Goal: Task Accomplishment & Management: Complete application form

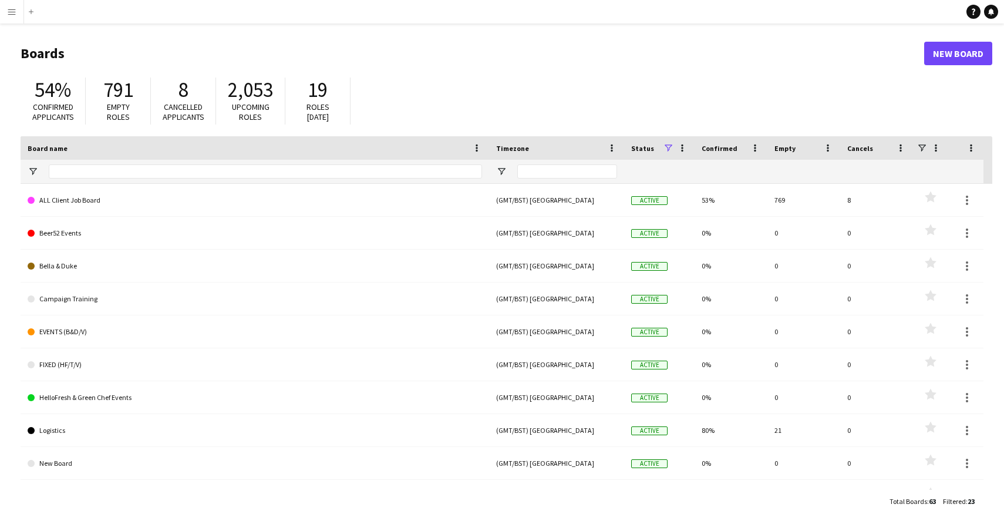
click at [5, 7] on button "Menu" at bounding box center [11, 11] width 23 height 23
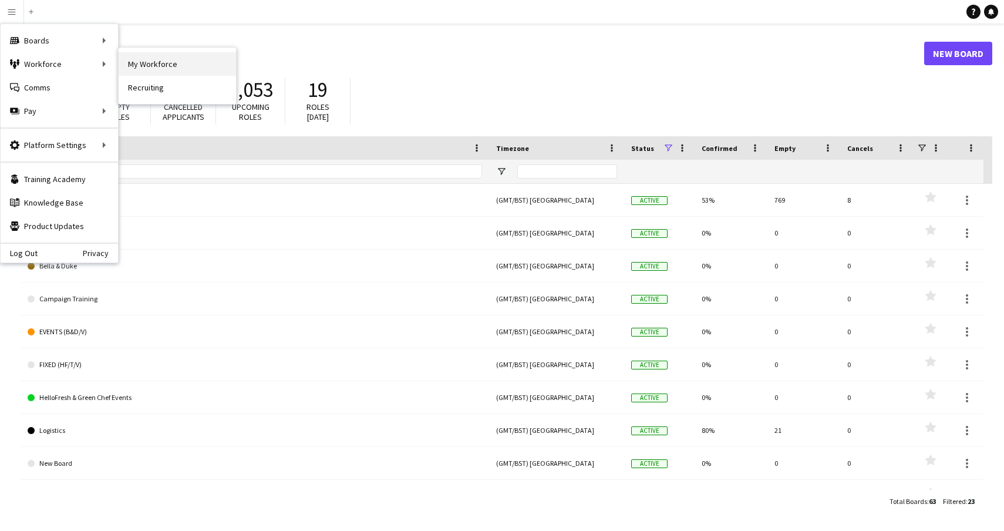
click at [143, 63] on link "My Workforce" at bounding box center [177, 63] width 117 height 23
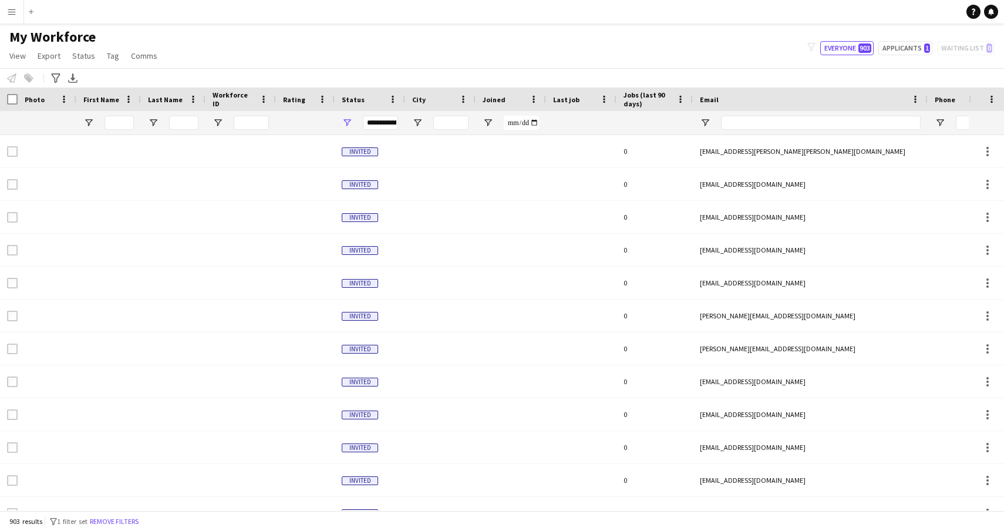
click at [11, 11] on app-icon "Menu" at bounding box center [11, 11] width 9 height 9
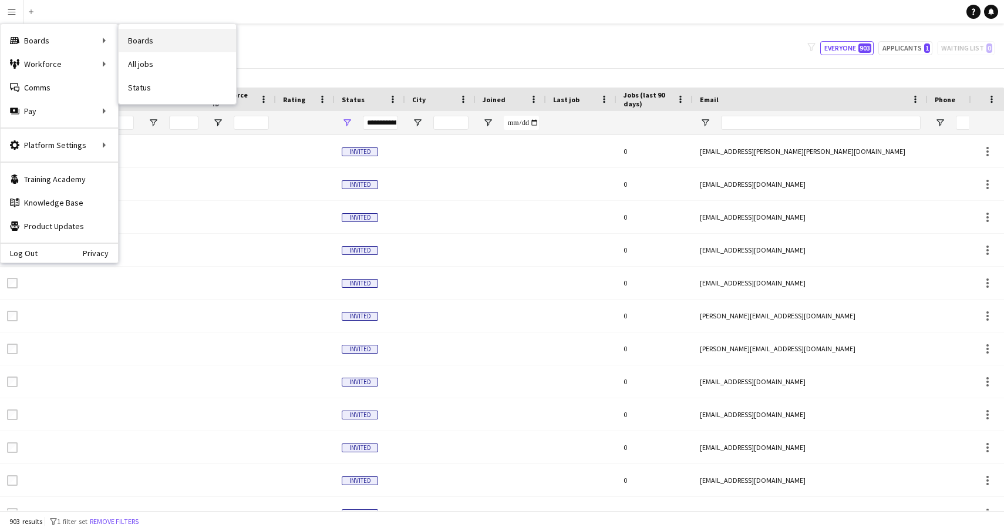
click at [144, 41] on link "Boards" at bounding box center [177, 40] width 117 height 23
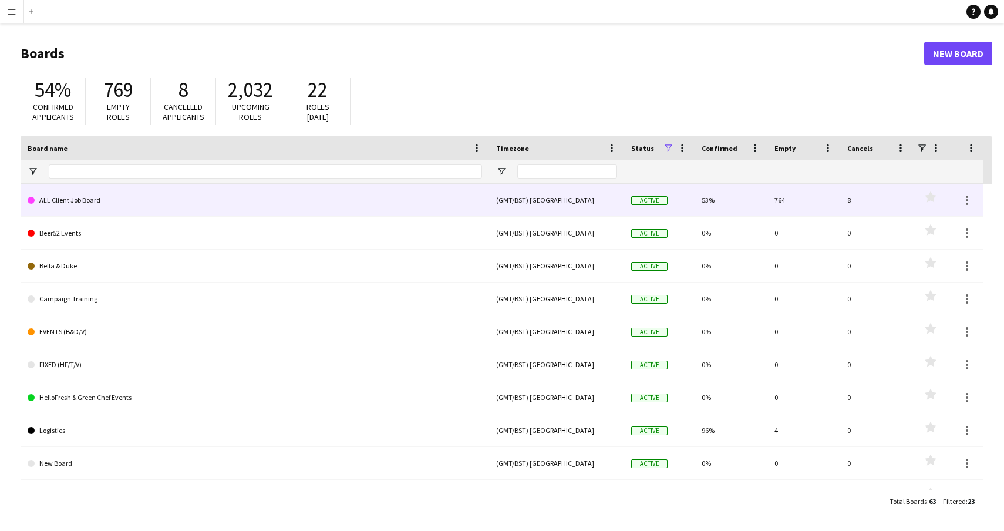
click at [82, 201] on link "ALL Client Job Board" at bounding box center [255, 200] width 454 height 33
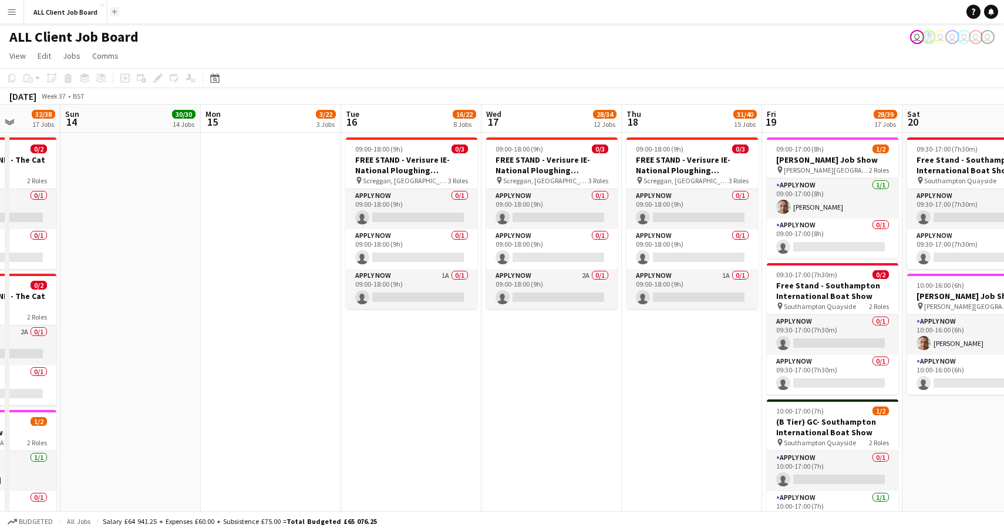
click at [114, 13] on app-icon "Add" at bounding box center [114, 11] width 5 height 5
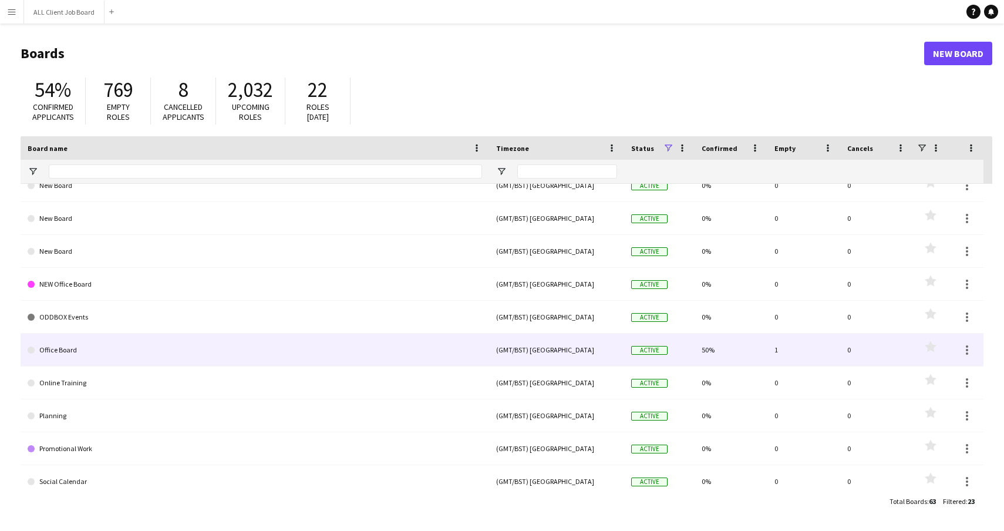
click at [71, 348] on link "Office Board" at bounding box center [255, 349] width 454 height 33
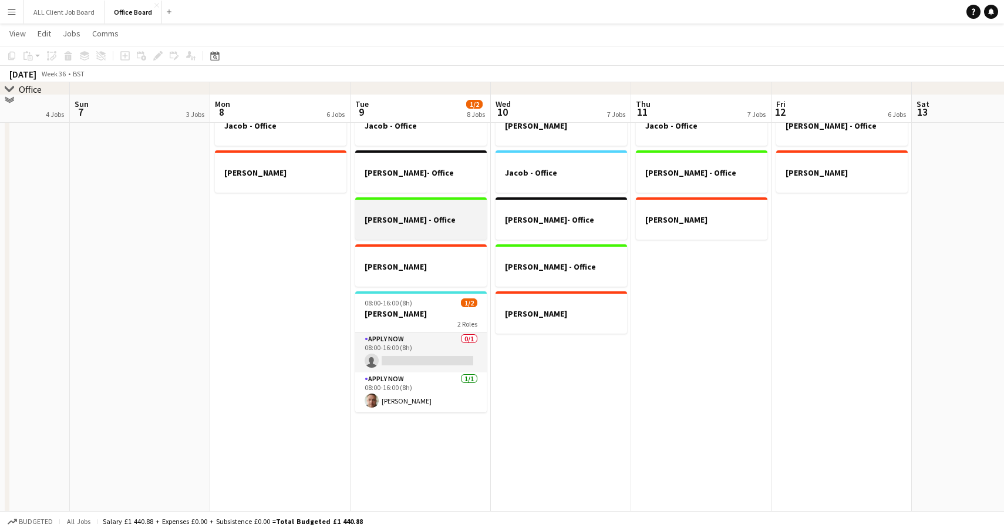
scroll to position [5, 0]
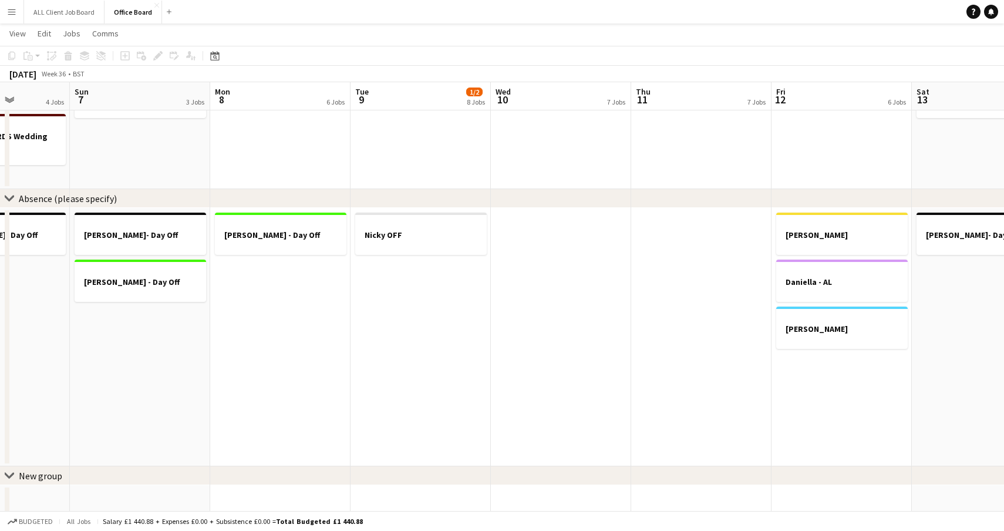
click at [12, 16] on app-icon "Menu" at bounding box center [11, 11] width 9 height 9
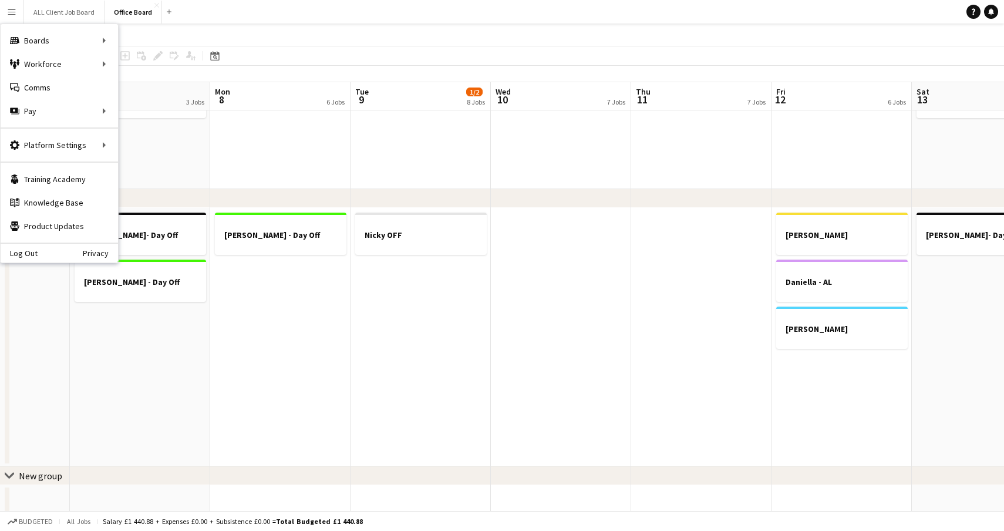
click at [318, 159] on app-date-cell at bounding box center [280, 125] width 140 height 127
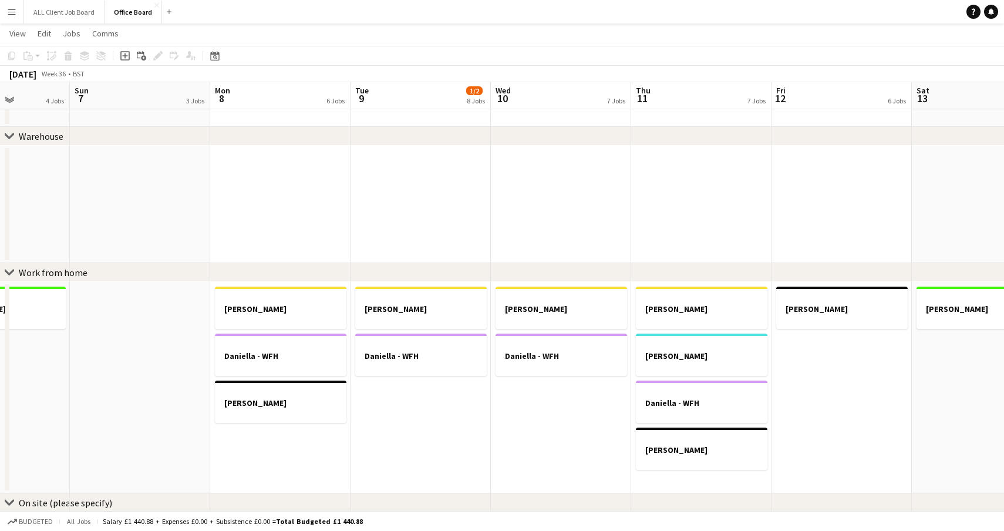
scroll to position [558, 0]
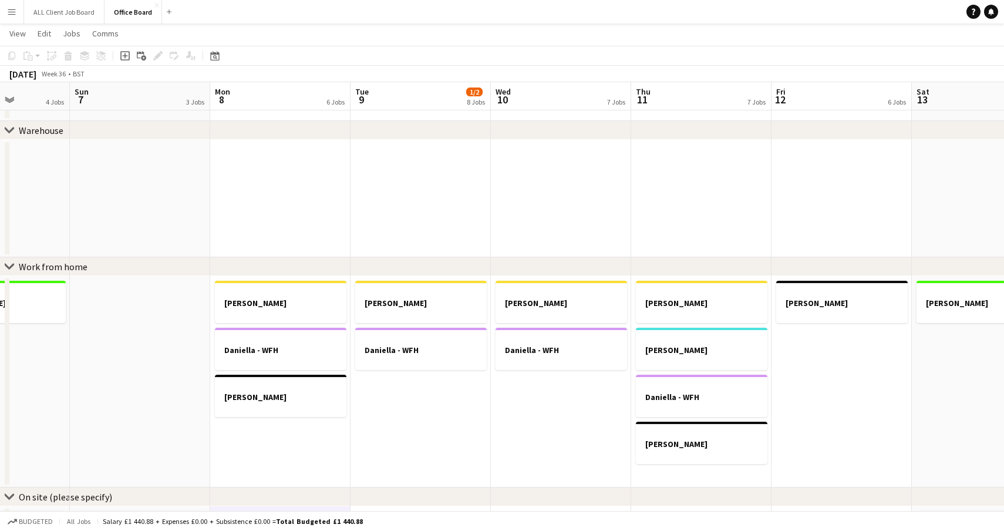
click at [823, 344] on app-date-cell "[PERSON_NAME]" at bounding box center [841, 381] width 140 height 211
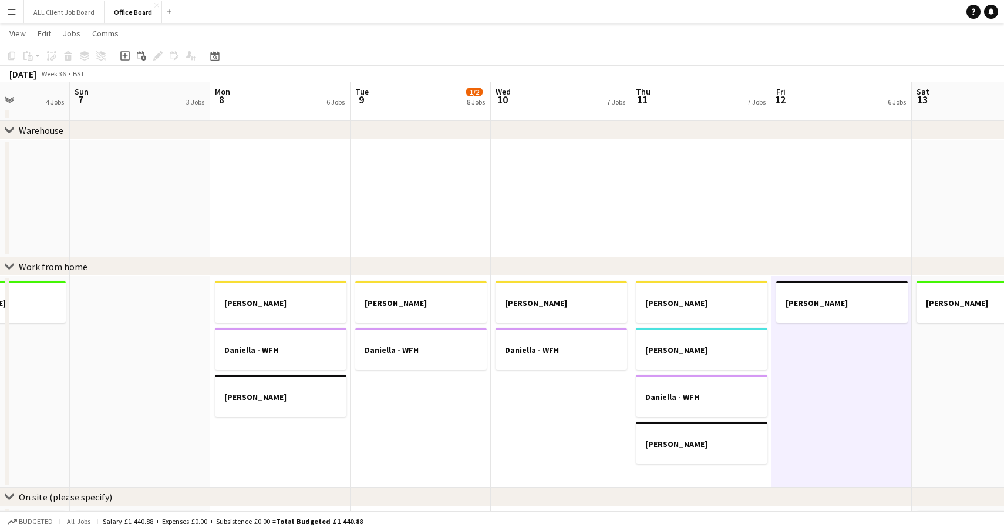
click at [823, 344] on app-date-cell "[PERSON_NAME]" at bounding box center [841, 381] width 140 height 211
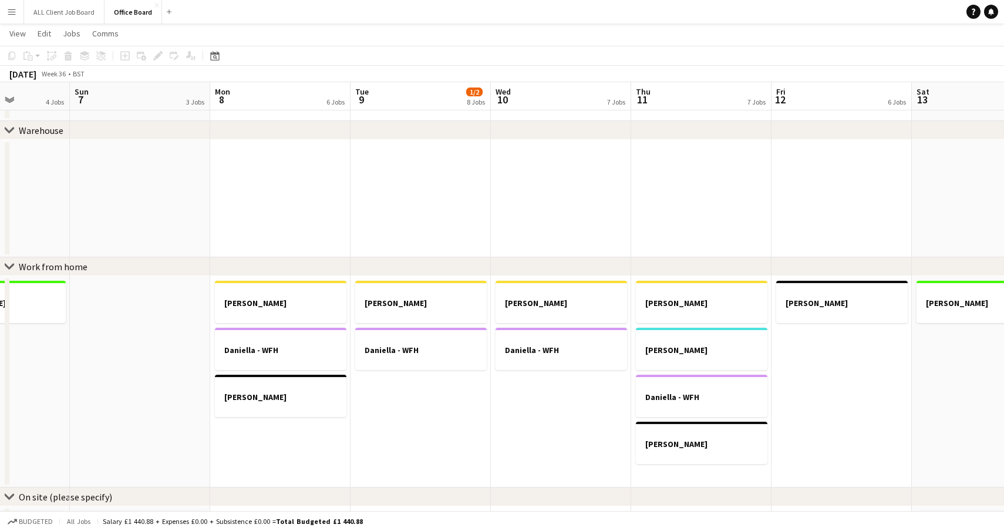
click at [823, 344] on app-date-cell "[PERSON_NAME]" at bounding box center [841, 381] width 140 height 211
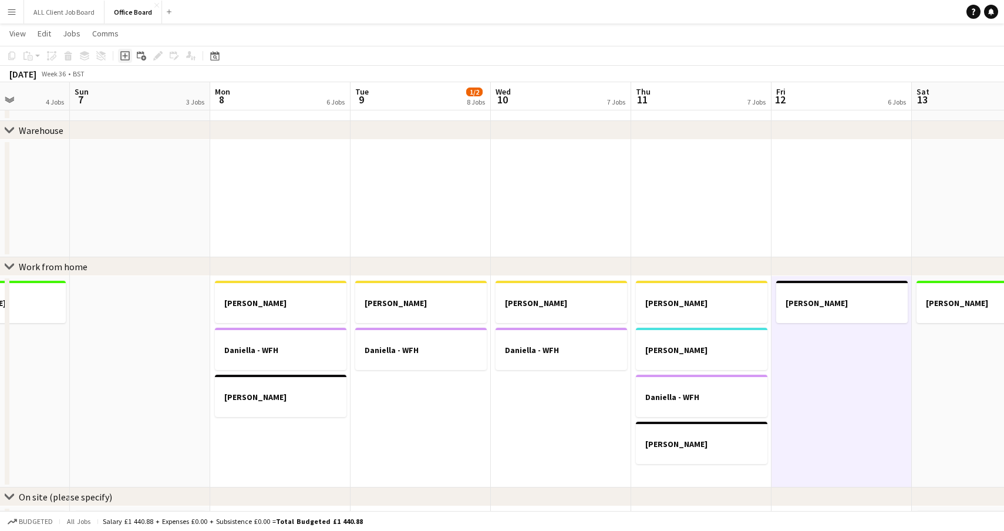
click at [123, 56] on icon "Add job" at bounding box center [124, 55] width 9 height 9
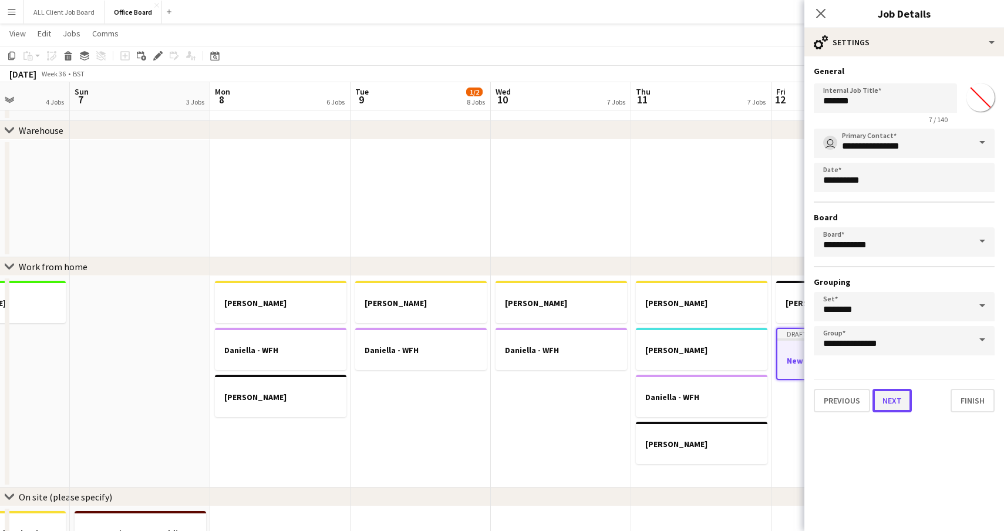
click at [899, 406] on button "Next" at bounding box center [891, 400] width 39 height 23
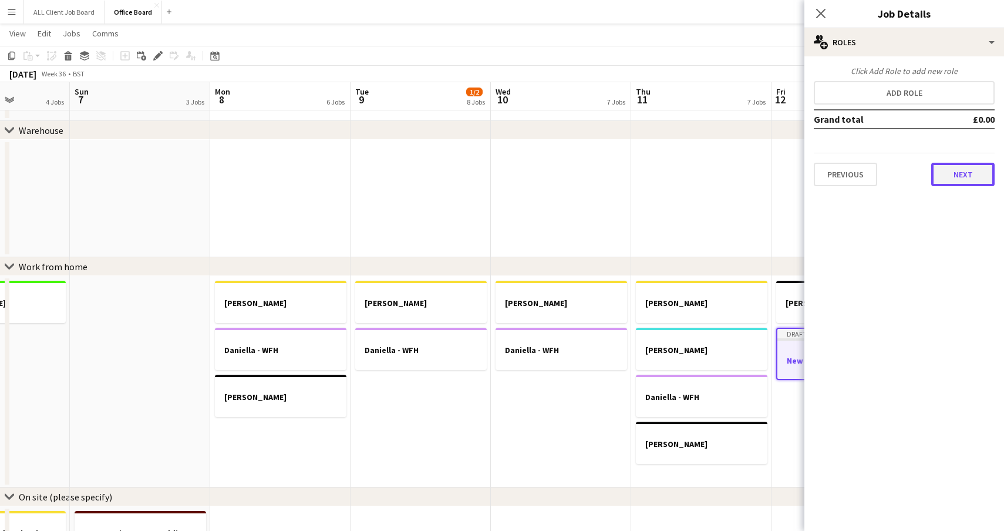
click at [970, 176] on button "Next" at bounding box center [962, 174] width 63 height 23
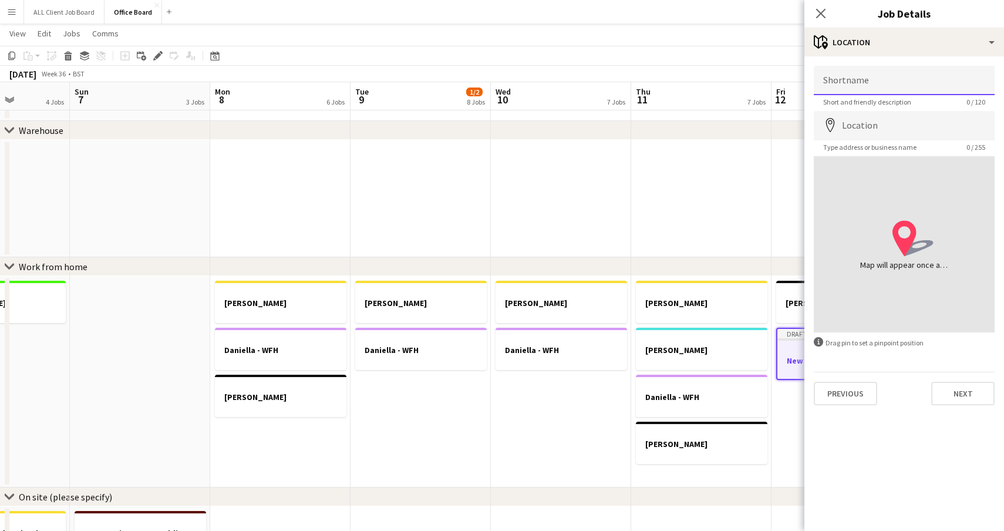
click at [905, 89] on input "Shortname" at bounding box center [904, 80] width 181 height 29
type input "**********"
click at [953, 389] on button "Next" at bounding box center [962, 393] width 63 height 23
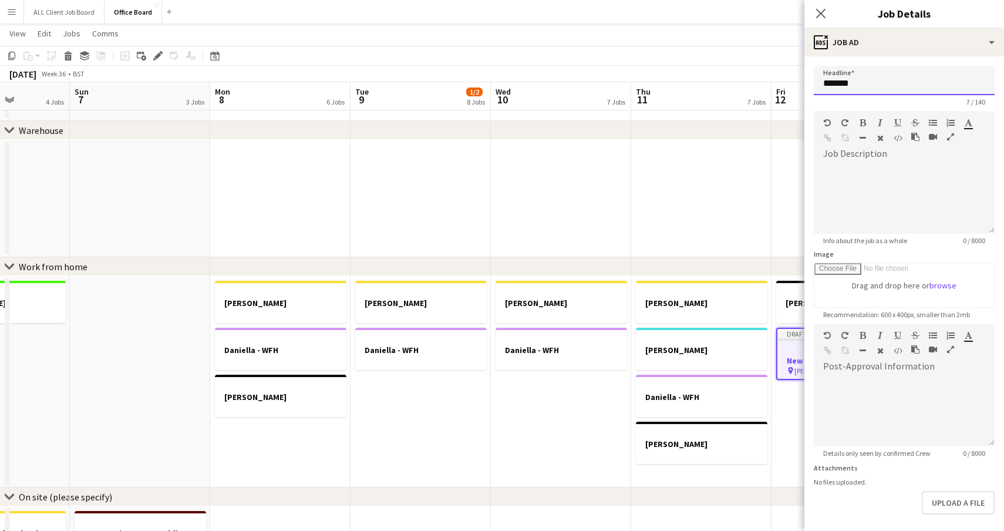
click at [878, 85] on input "*******" at bounding box center [904, 80] width 181 height 29
type input "*"
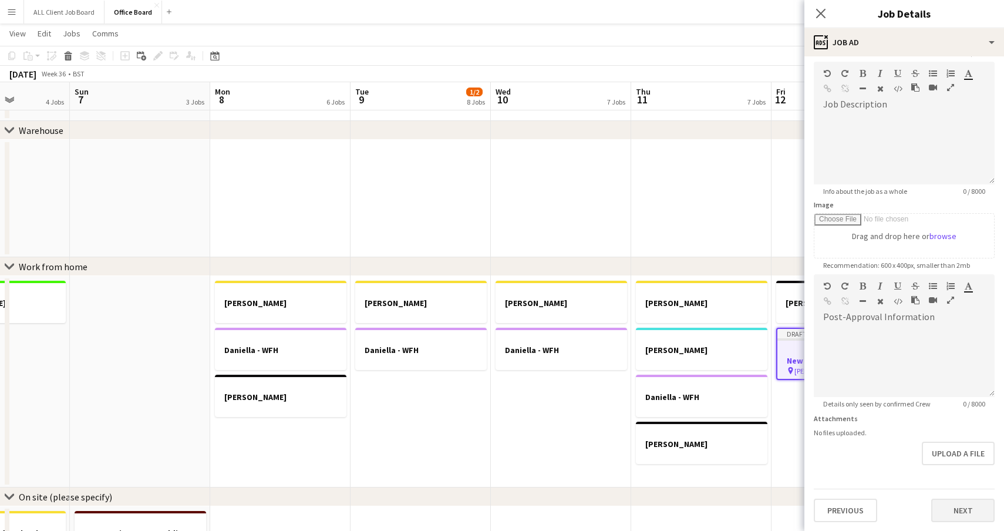
type input "**********"
click at [952, 508] on button "Next" at bounding box center [962, 509] width 63 height 23
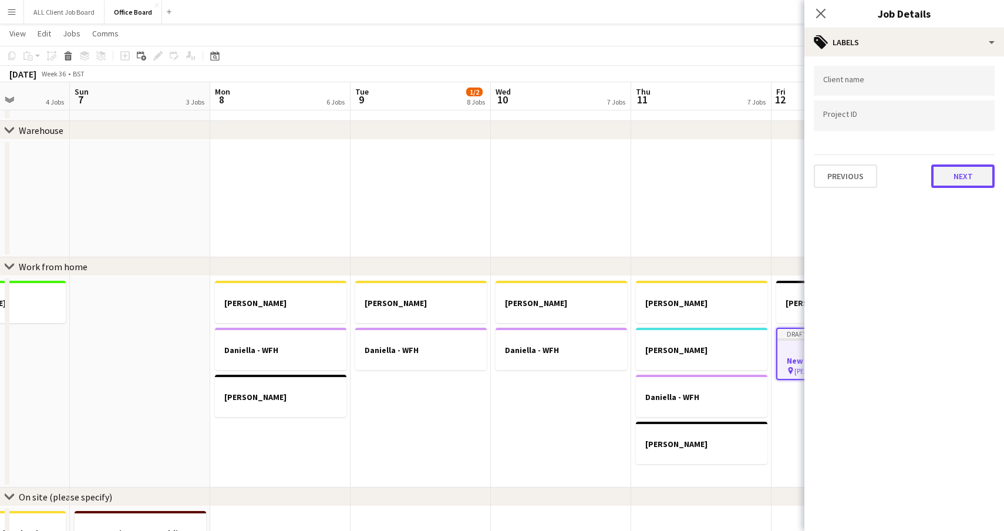
click at [953, 181] on button "Next" at bounding box center [962, 175] width 63 height 23
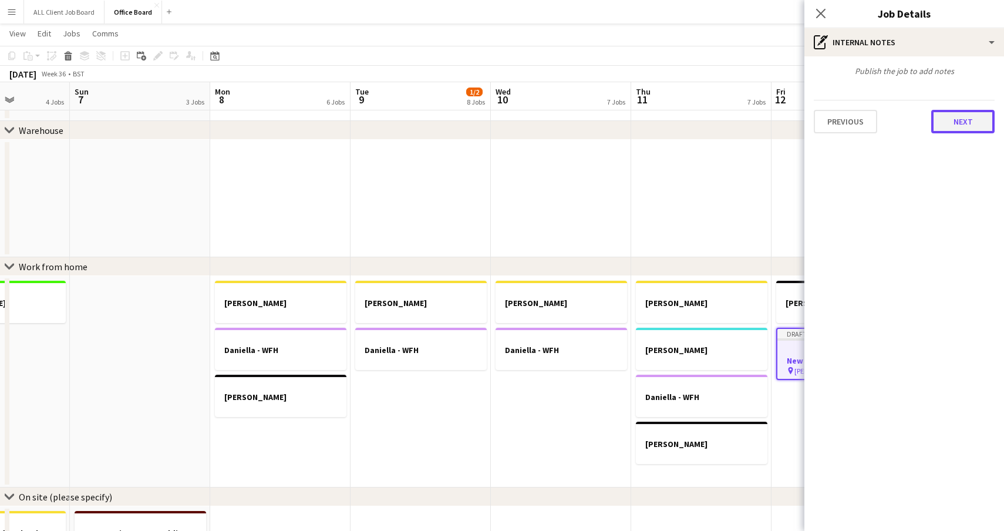
click at [950, 124] on button "Next" at bounding box center [962, 121] width 63 height 23
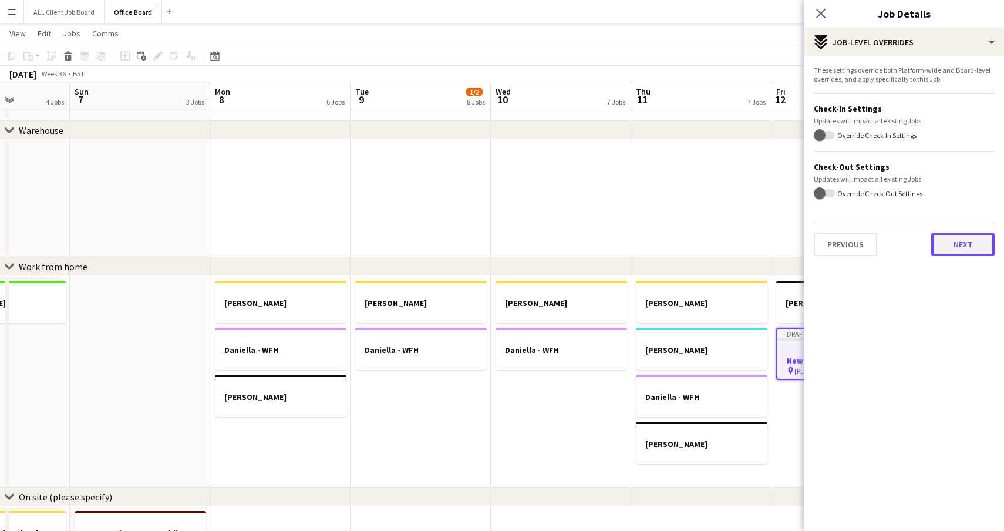
click at [951, 240] on button "Next" at bounding box center [962, 243] width 63 height 23
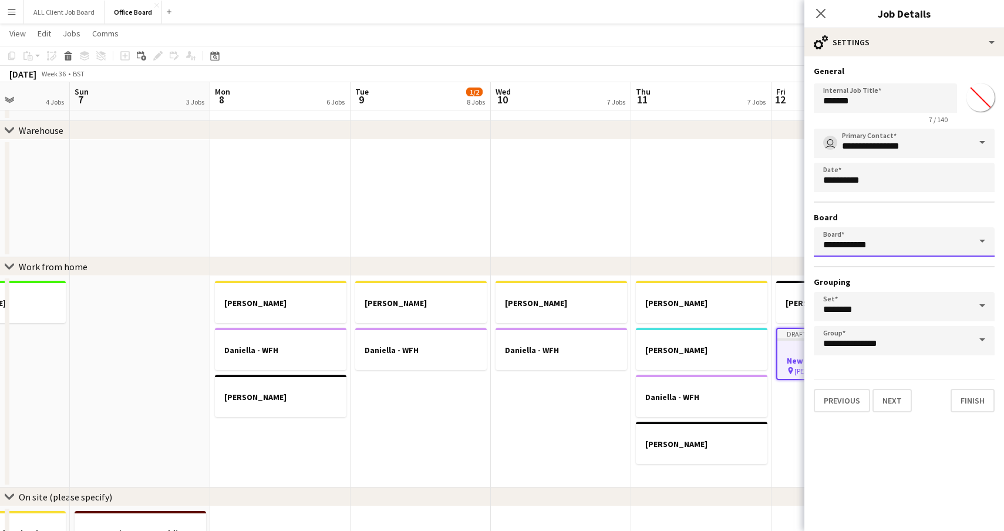
click at [914, 242] on input "**********" at bounding box center [904, 241] width 181 height 29
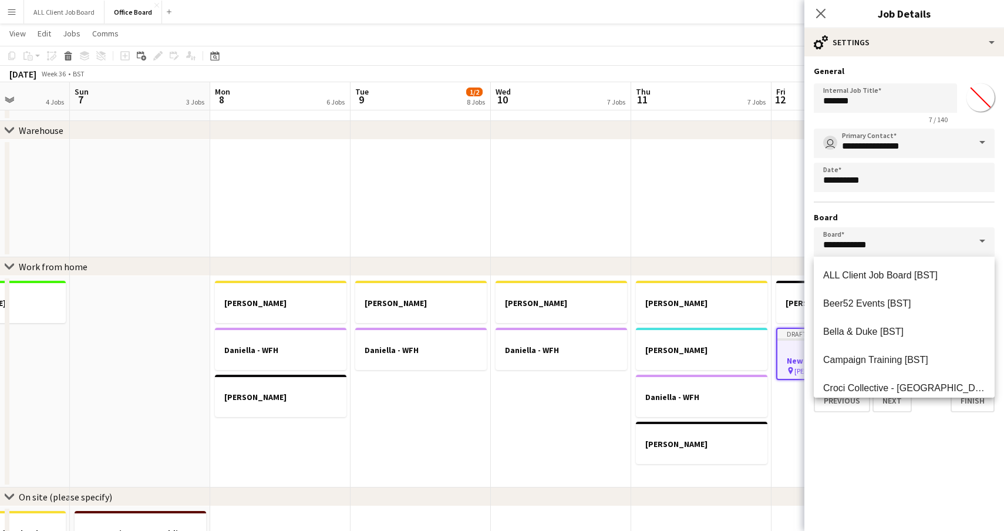
click at [945, 206] on div "**********" at bounding box center [904, 242] width 181 height 227
click at [946, 247] on input "**********" at bounding box center [904, 241] width 181 height 29
click at [877, 207] on div "**********" at bounding box center [904, 242] width 181 height 227
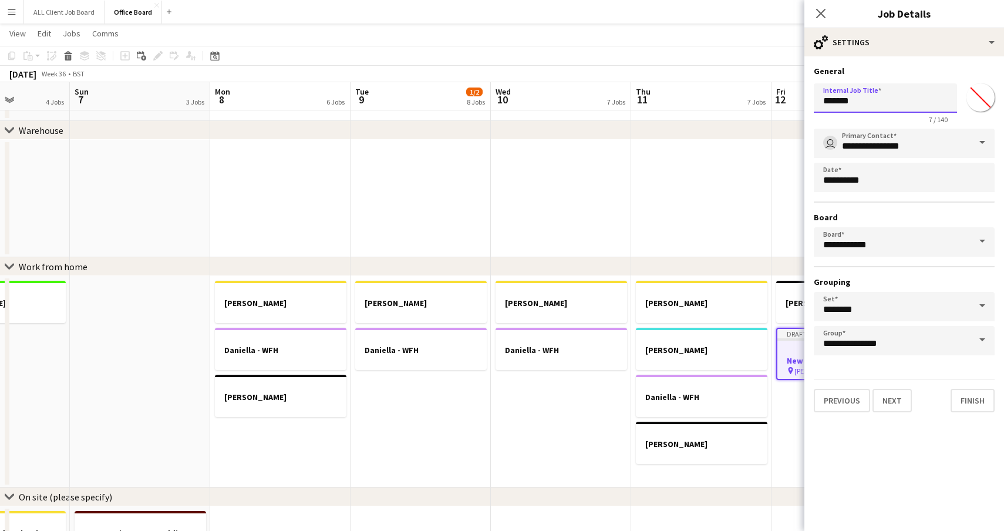
drag, startPoint x: 877, startPoint y: 104, endPoint x: 808, endPoint y: 112, distance: 68.6
click at [808, 112] on form "**********" at bounding box center [904, 239] width 200 height 346
type input "*"
type input "**********"
click at [972, 399] on button "Finish" at bounding box center [973, 400] width 44 height 23
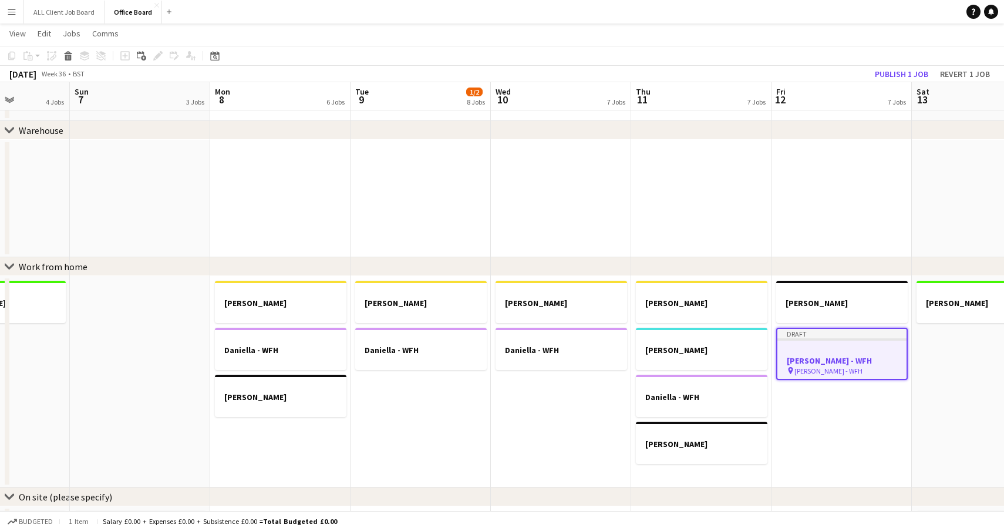
click at [837, 240] on app-date-cell at bounding box center [841, 198] width 140 height 117
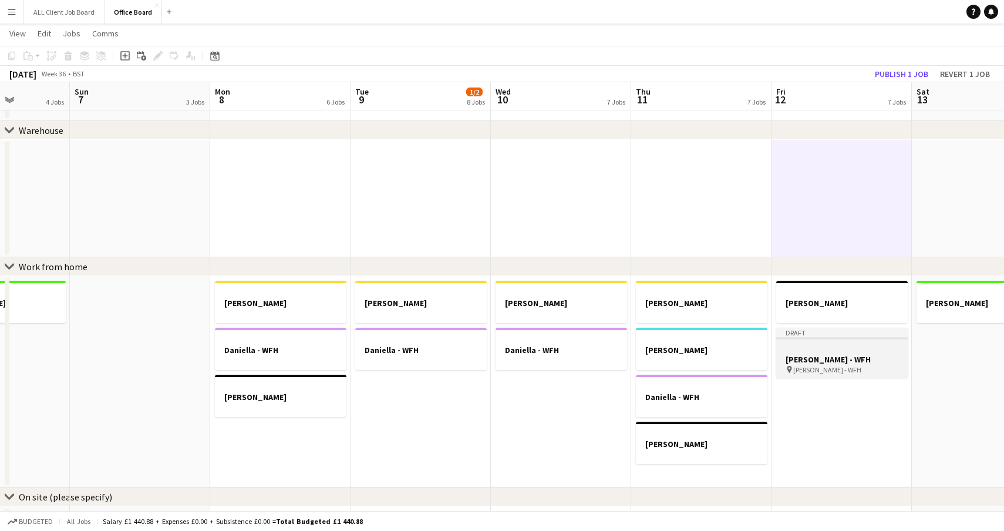
click at [810, 344] on div at bounding box center [842, 348] width 132 height 9
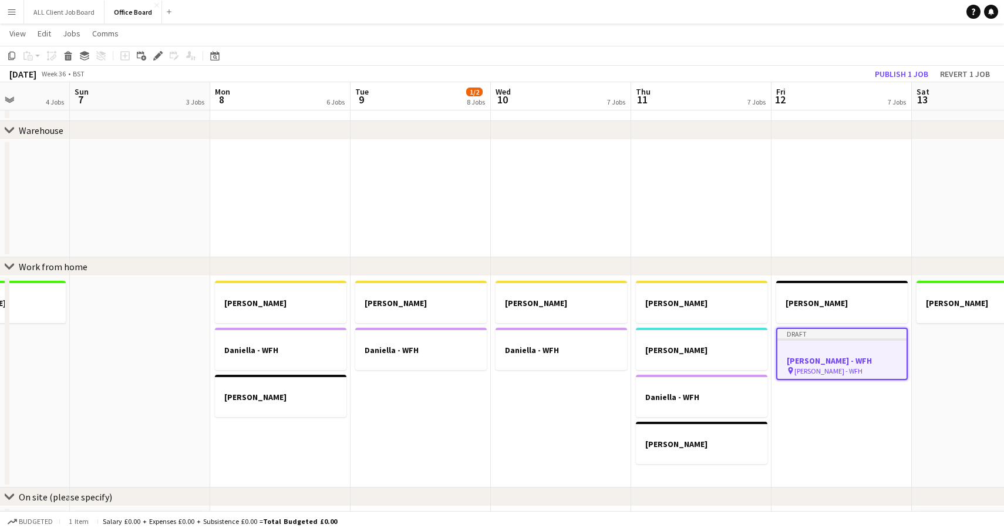
click at [810, 343] on app-job-card "Draft [PERSON_NAME] - WFH pin [PERSON_NAME] - WFH" at bounding box center [842, 354] width 132 height 52
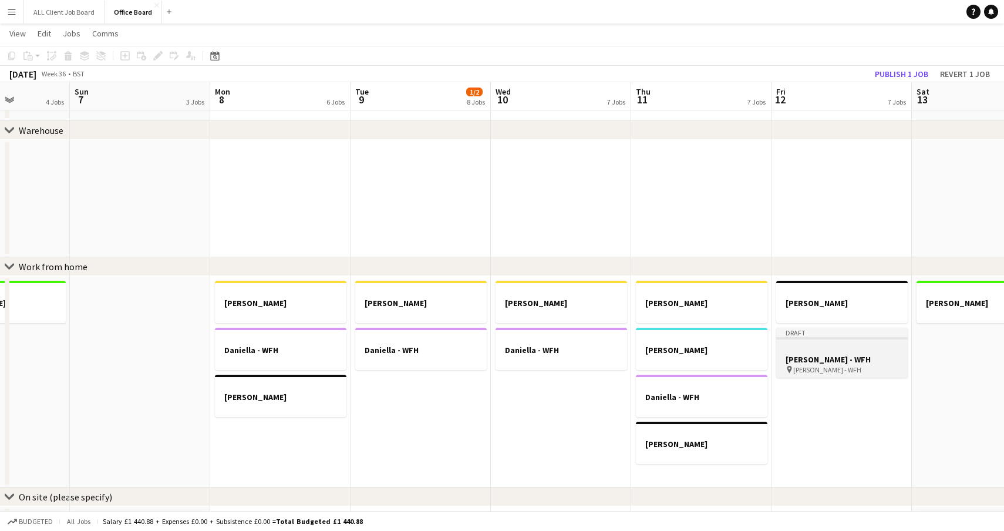
click at [810, 345] on div at bounding box center [842, 348] width 132 height 9
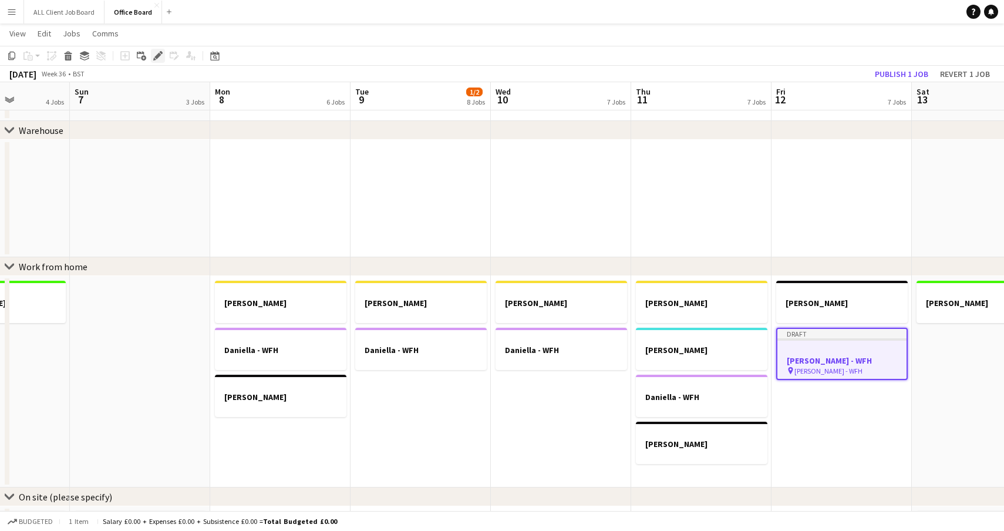
click at [156, 51] on icon "Edit" at bounding box center [157, 55] width 9 height 9
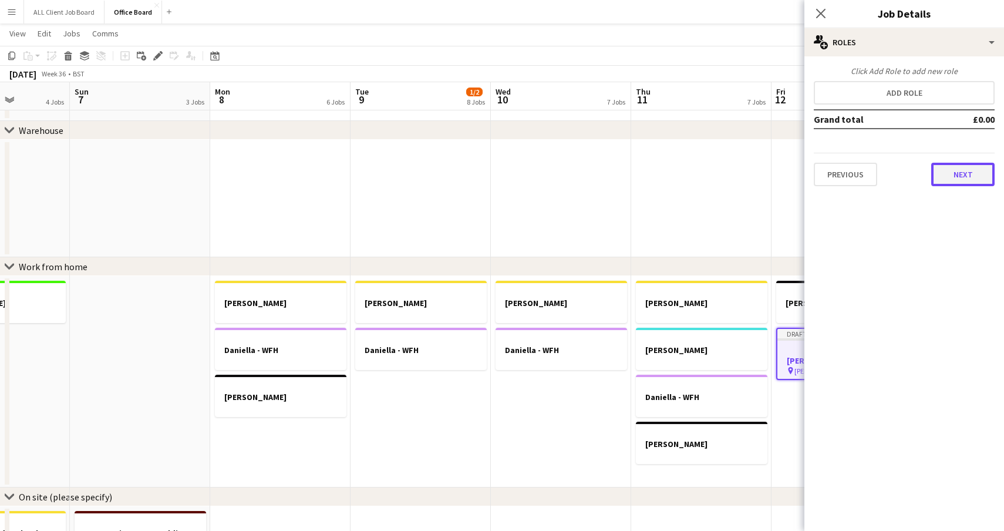
click at [959, 174] on button "Next" at bounding box center [962, 174] width 63 height 23
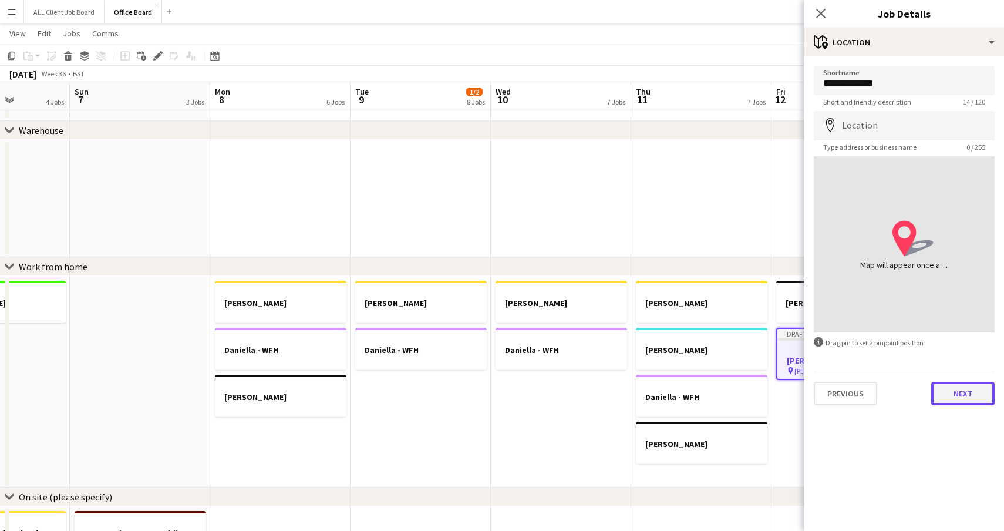
click at [972, 395] on button "Next" at bounding box center [962, 393] width 63 height 23
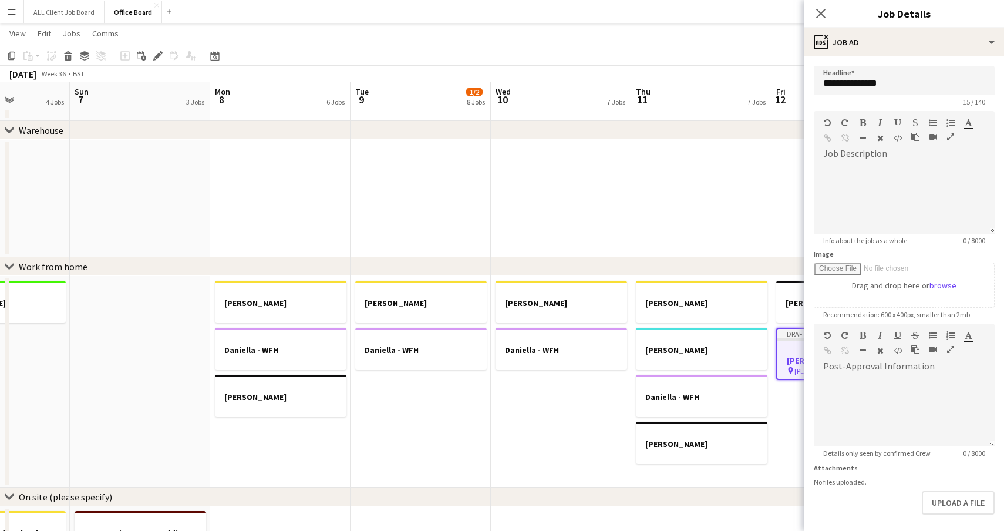
scroll to position [49, 0]
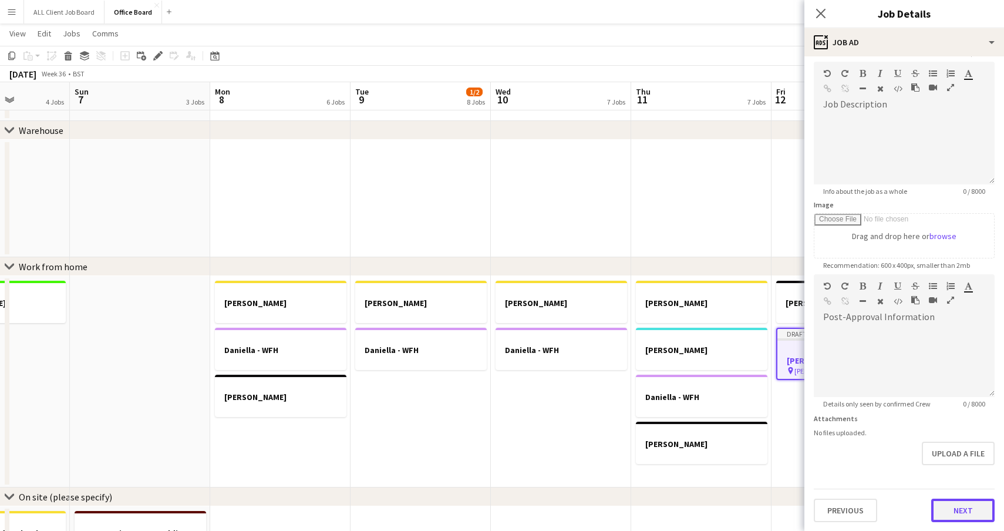
click at [958, 518] on button "Next" at bounding box center [962, 509] width 63 height 23
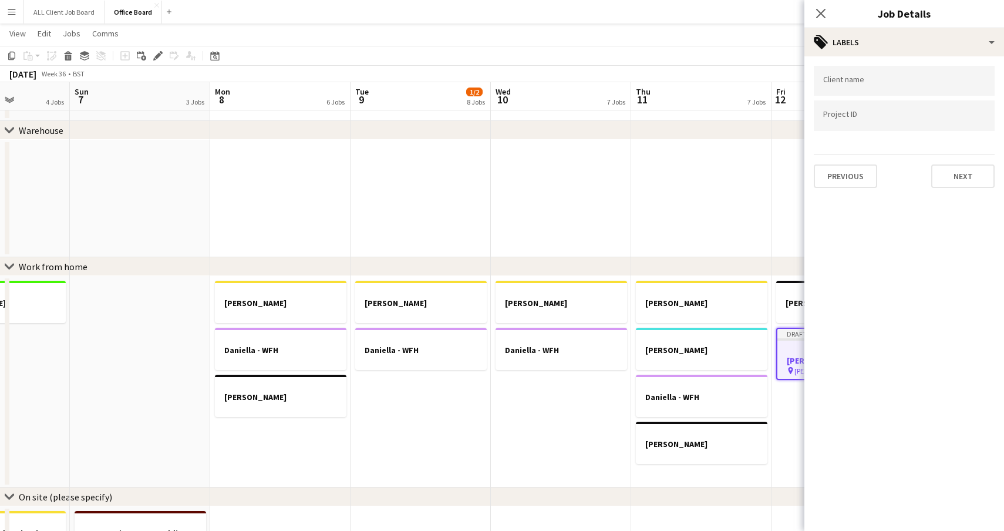
scroll to position [0, 0]
click at [953, 170] on button "Next" at bounding box center [962, 175] width 63 height 23
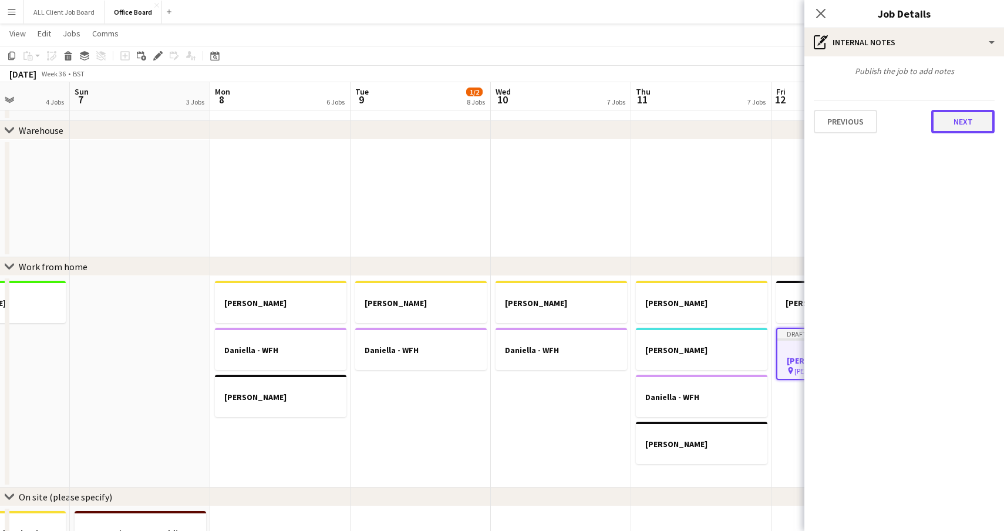
click at [961, 115] on button "Next" at bounding box center [962, 121] width 63 height 23
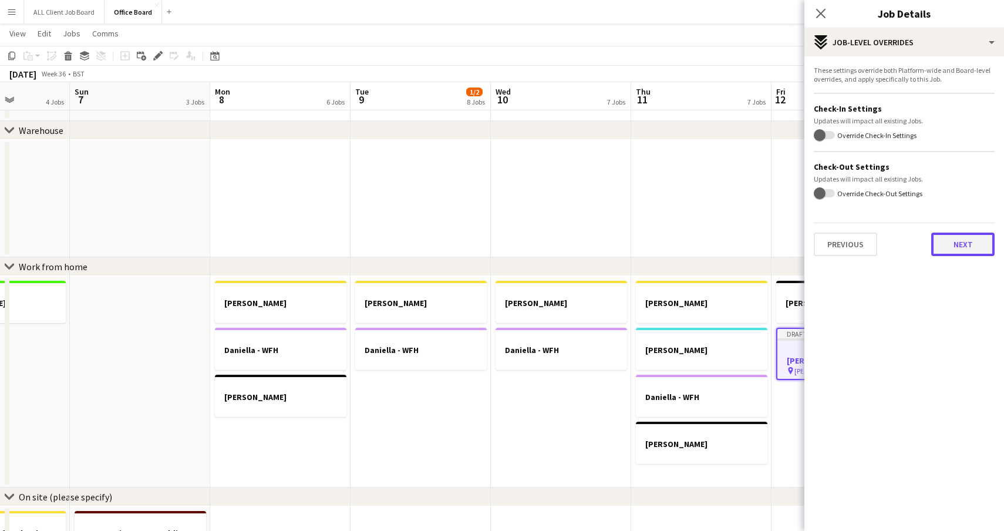
click at [955, 245] on button "Next" at bounding box center [962, 243] width 63 height 23
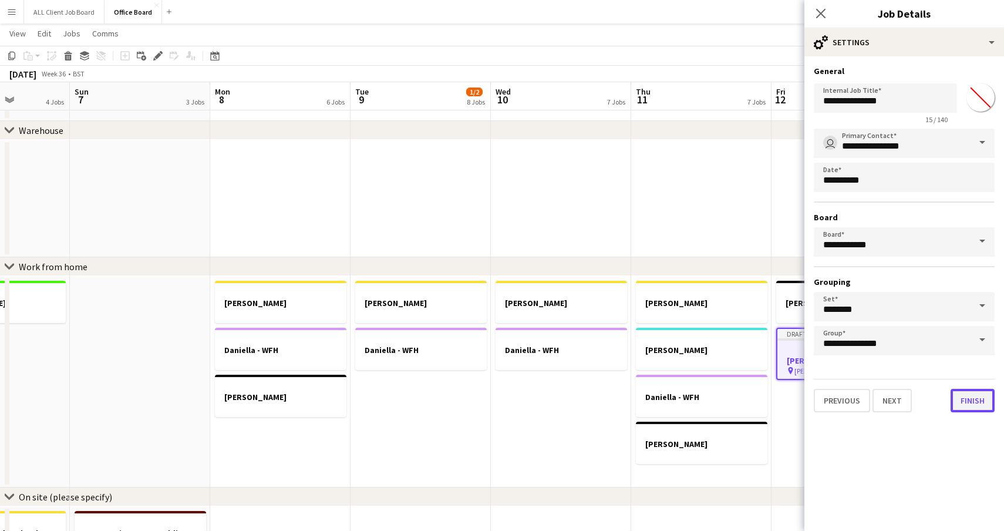
click at [968, 404] on button "Finish" at bounding box center [973, 400] width 44 height 23
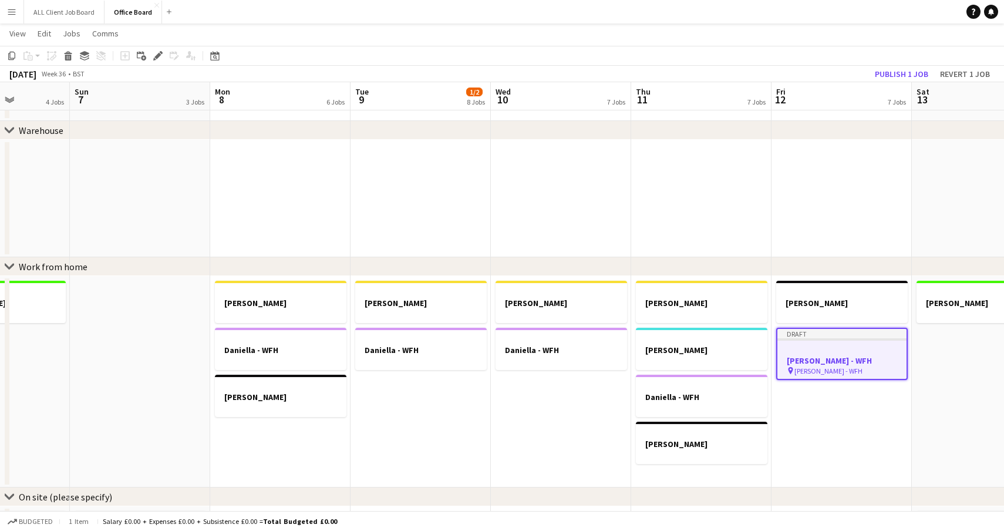
click at [956, 387] on app-date-cell "[PERSON_NAME]" at bounding box center [982, 381] width 140 height 211
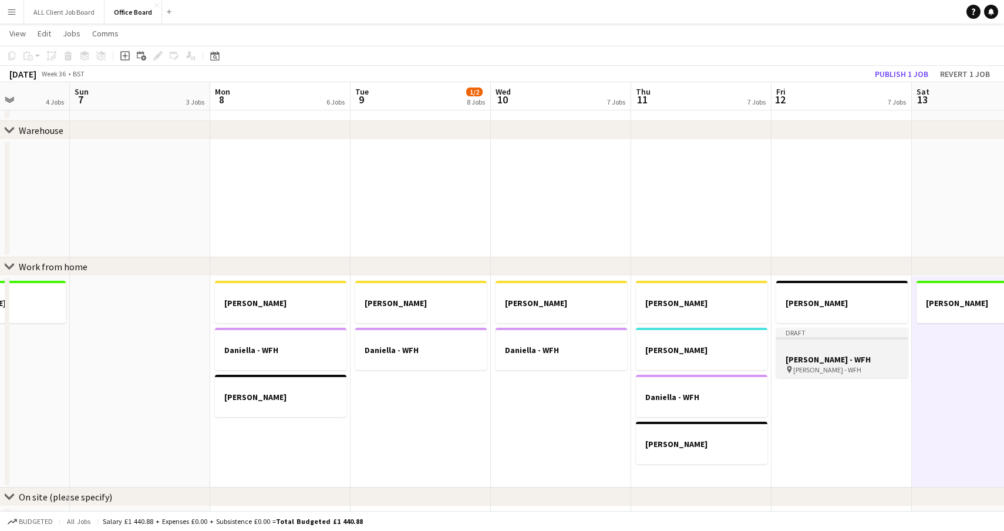
click at [836, 376] on app-job-card "Draft [PERSON_NAME] - WFH pin [PERSON_NAME] - WFH" at bounding box center [842, 353] width 132 height 50
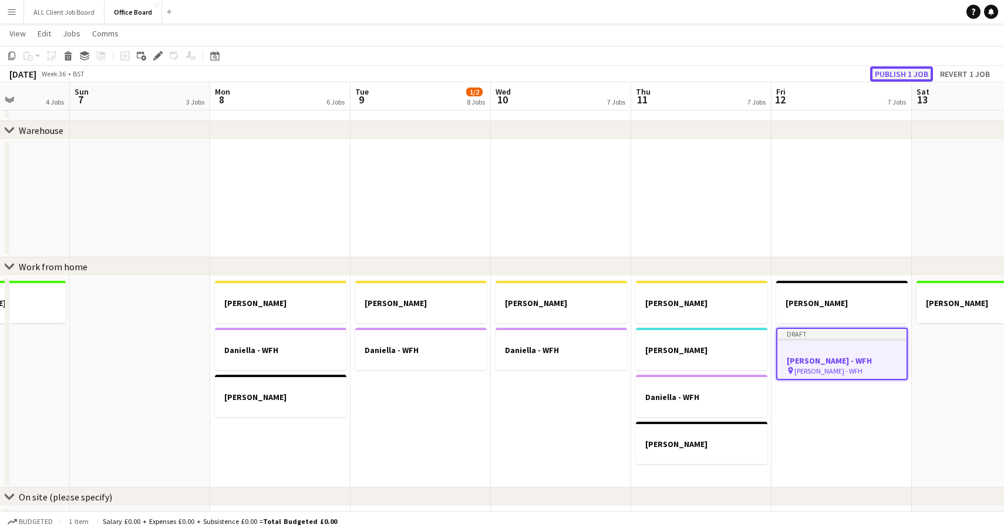
click at [916, 72] on button "Publish 1 job" at bounding box center [901, 73] width 63 height 15
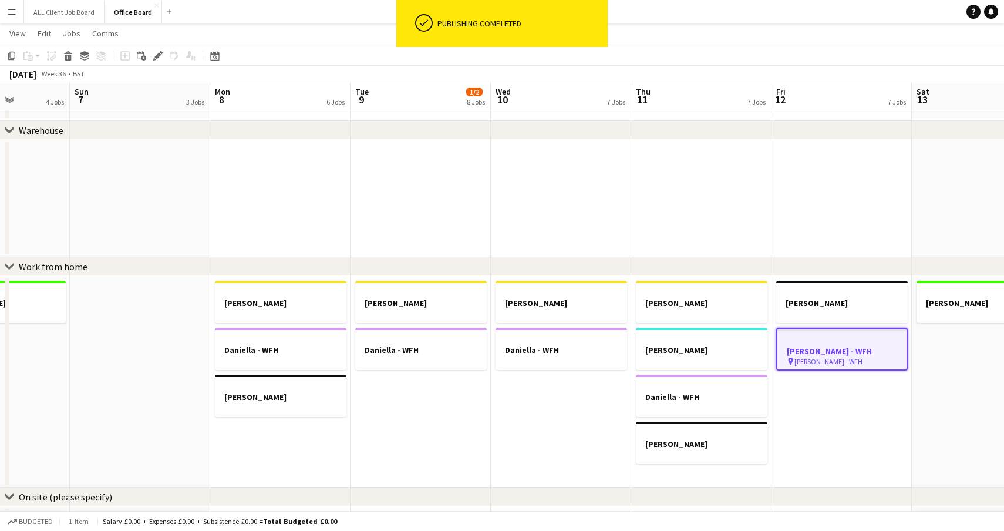
click at [745, 193] on app-date-cell at bounding box center [701, 198] width 140 height 117
